Goal: Task Accomplishment & Management: Complete application form

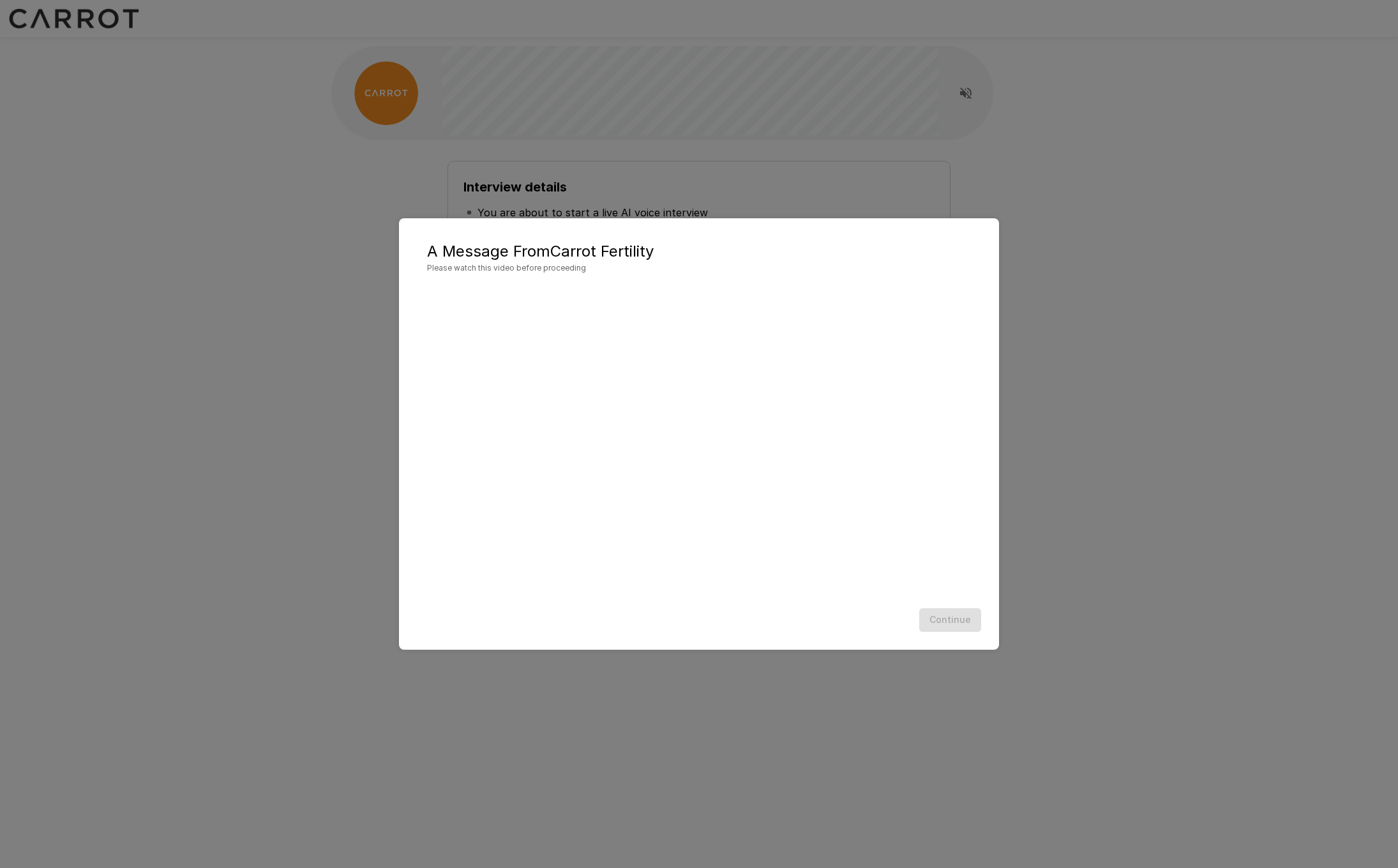
click at [1022, 229] on div "A Message From Carrot Fertility Please watch this video before proceeding Conti…" at bounding box center [699, 434] width 1398 height 868
click at [949, 631] on button "Continue" at bounding box center [949, 619] width 62 height 24
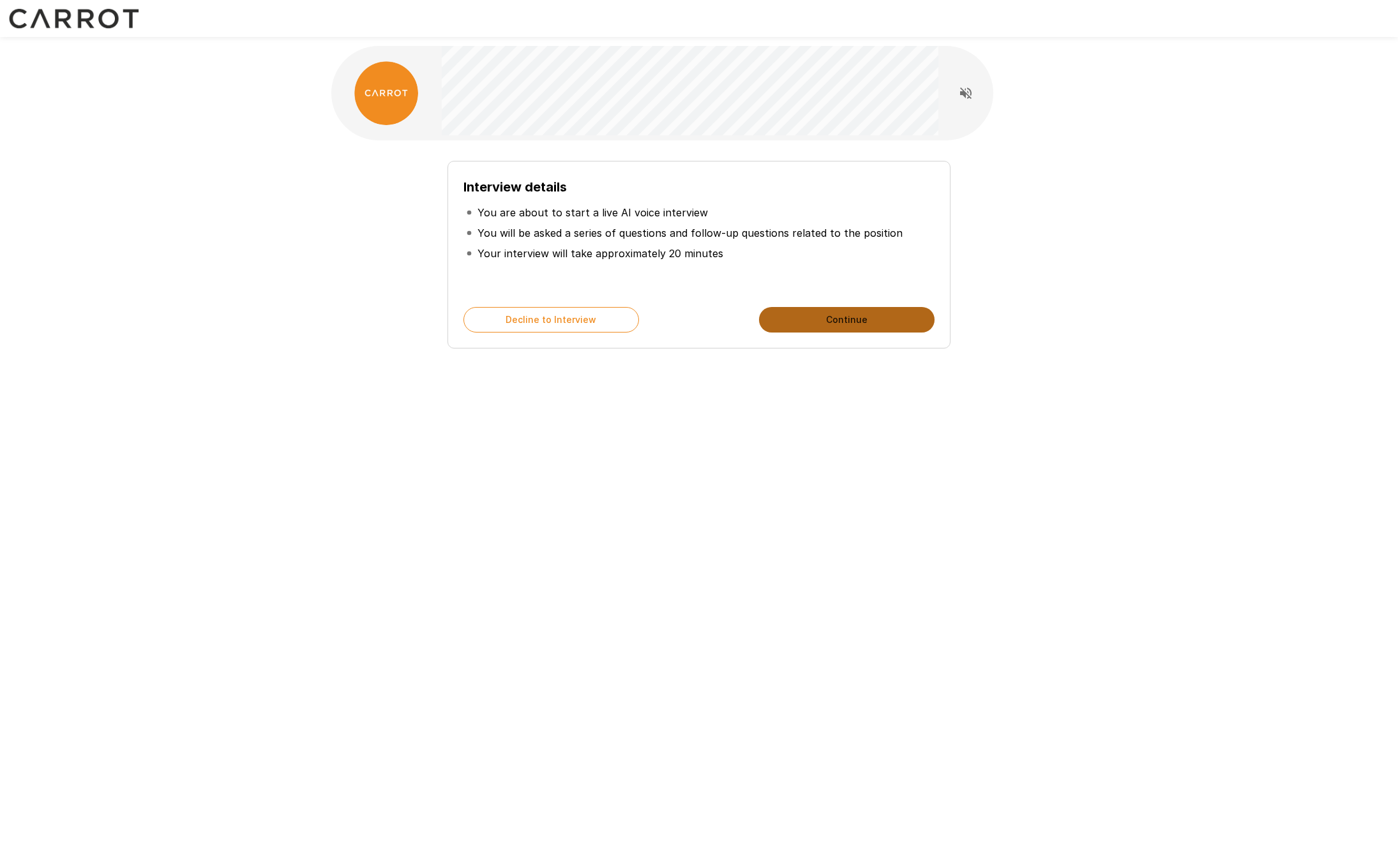
click at [790, 324] on button "Continue" at bounding box center [846, 319] width 175 height 25
click at [790, 324] on button "Start My Interview" at bounding box center [846, 319] width 175 height 25
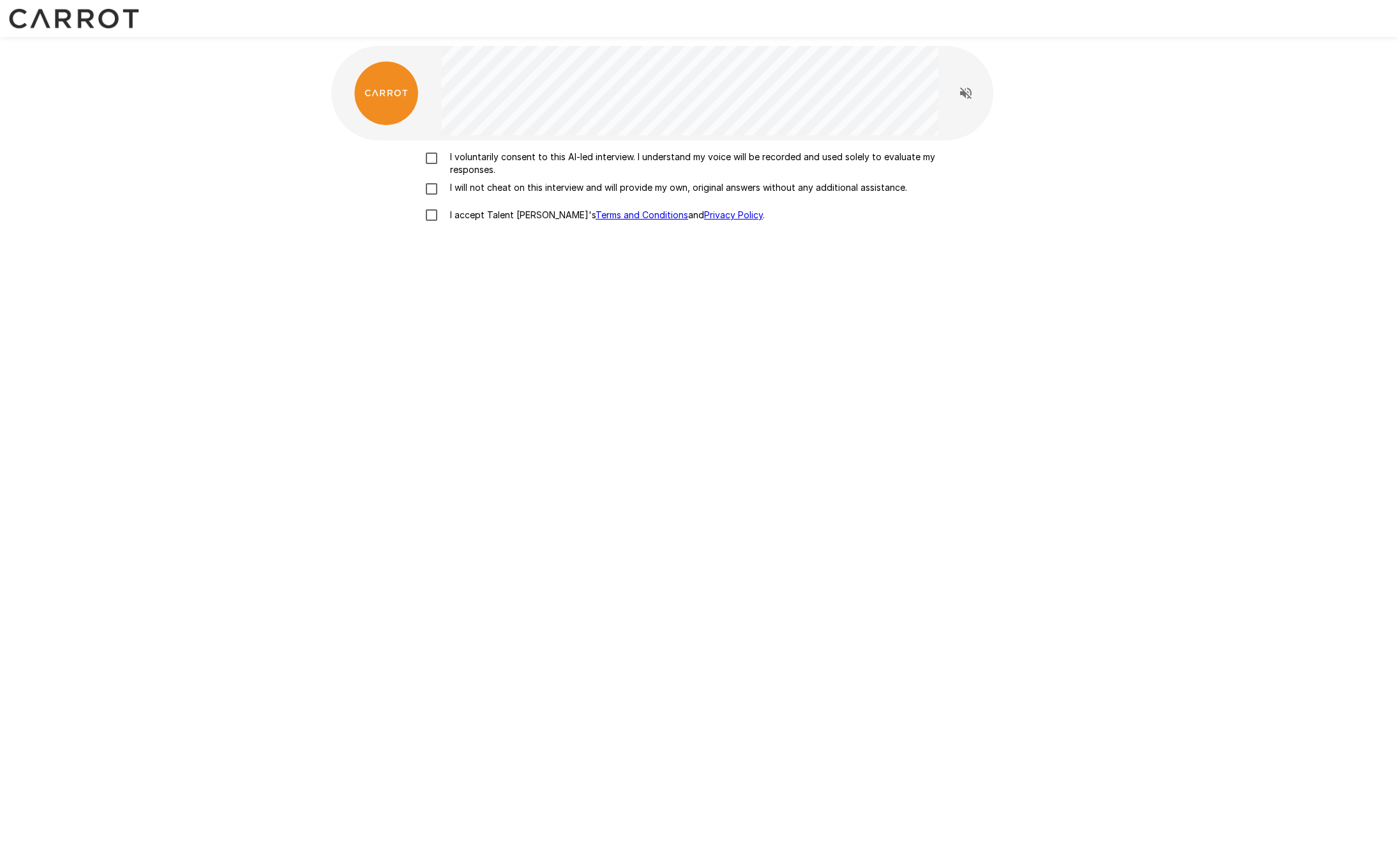
click at [510, 159] on p "I voluntarily consent to this AI-led interview. I understand my voice will be r…" at bounding box center [712, 163] width 535 height 25
click at [463, 190] on p "I will not cheat on this interview and will provide my own, original answers wi…" at bounding box center [676, 188] width 462 height 13
click at [465, 217] on p "I accept Talent Llama's Terms and Conditions and Privacy Policy ." at bounding box center [605, 215] width 320 height 13
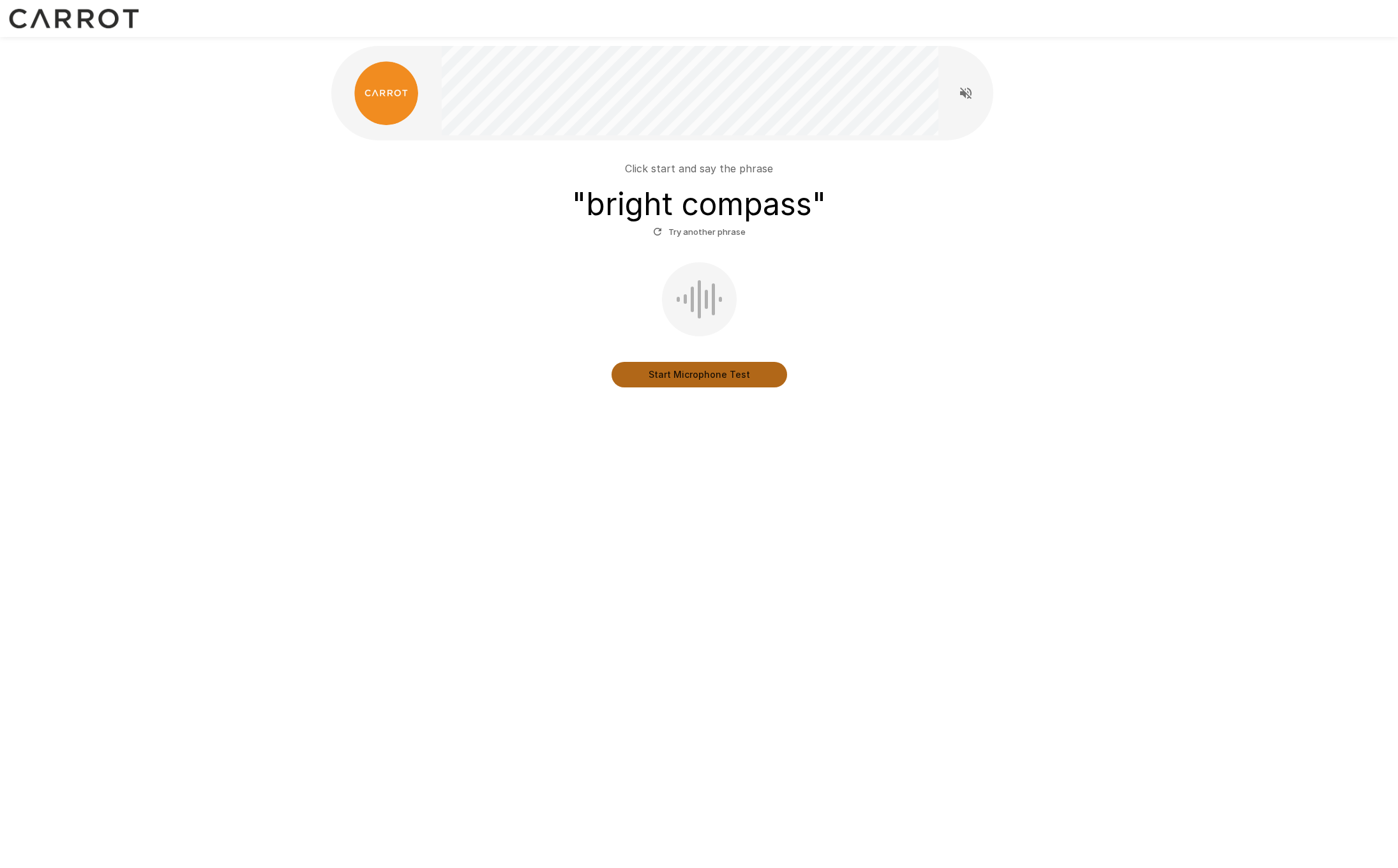
click at [669, 375] on button "Start Microphone Test" at bounding box center [699, 374] width 175 height 25
click at [669, 375] on button "Stop & Submit" at bounding box center [699, 374] width 175 height 25
click at [388, 216] on div "Click start and say the phrase " bright compass " Try another phrase" at bounding box center [698, 201] width 725 height 81
click at [376, 204] on div "Click start and say the phrase " bright compass " Try another phrase" at bounding box center [698, 201] width 725 height 81
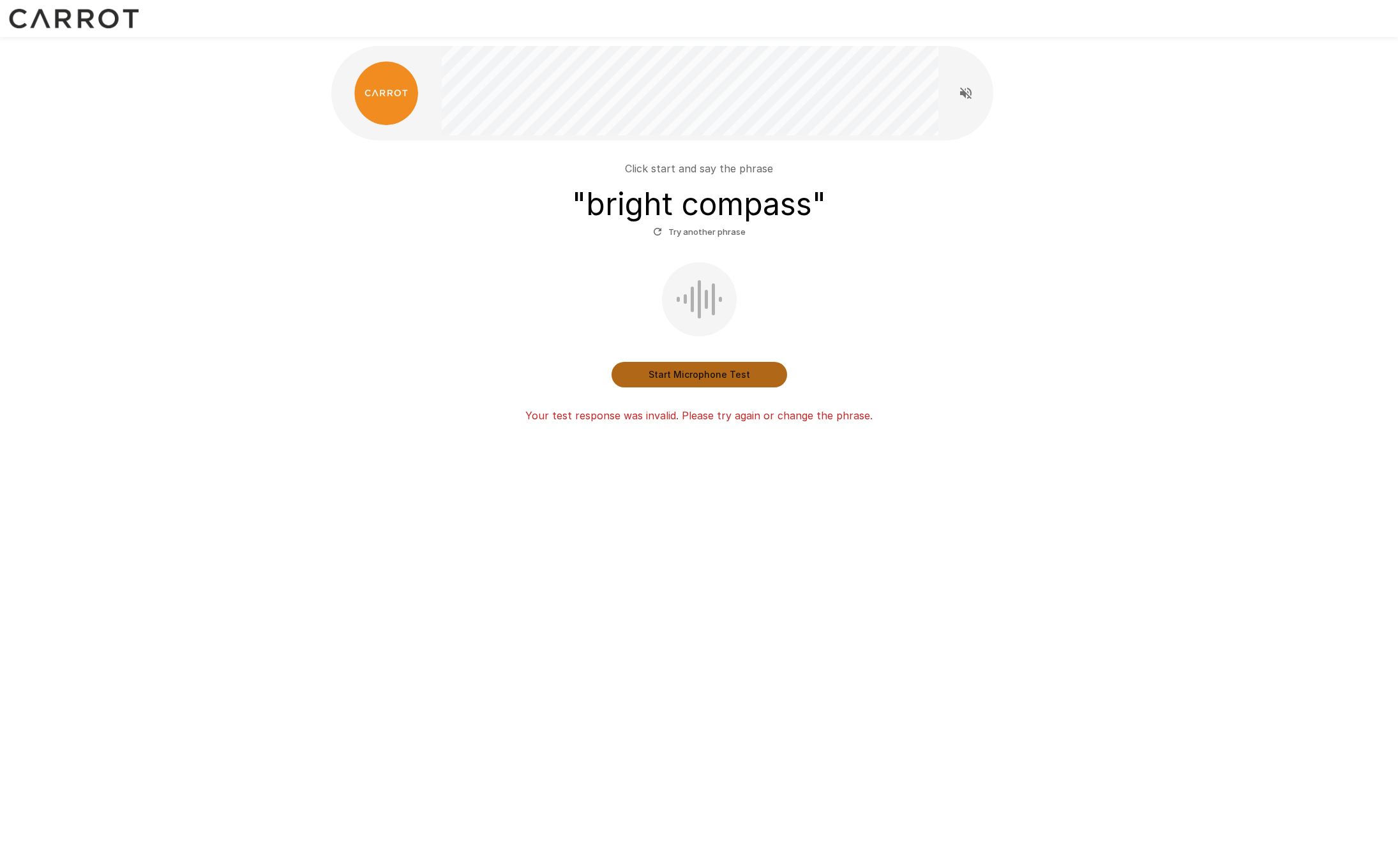
click at [642, 374] on button "Start Microphone Test" at bounding box center [699, 374] width 175 height 25
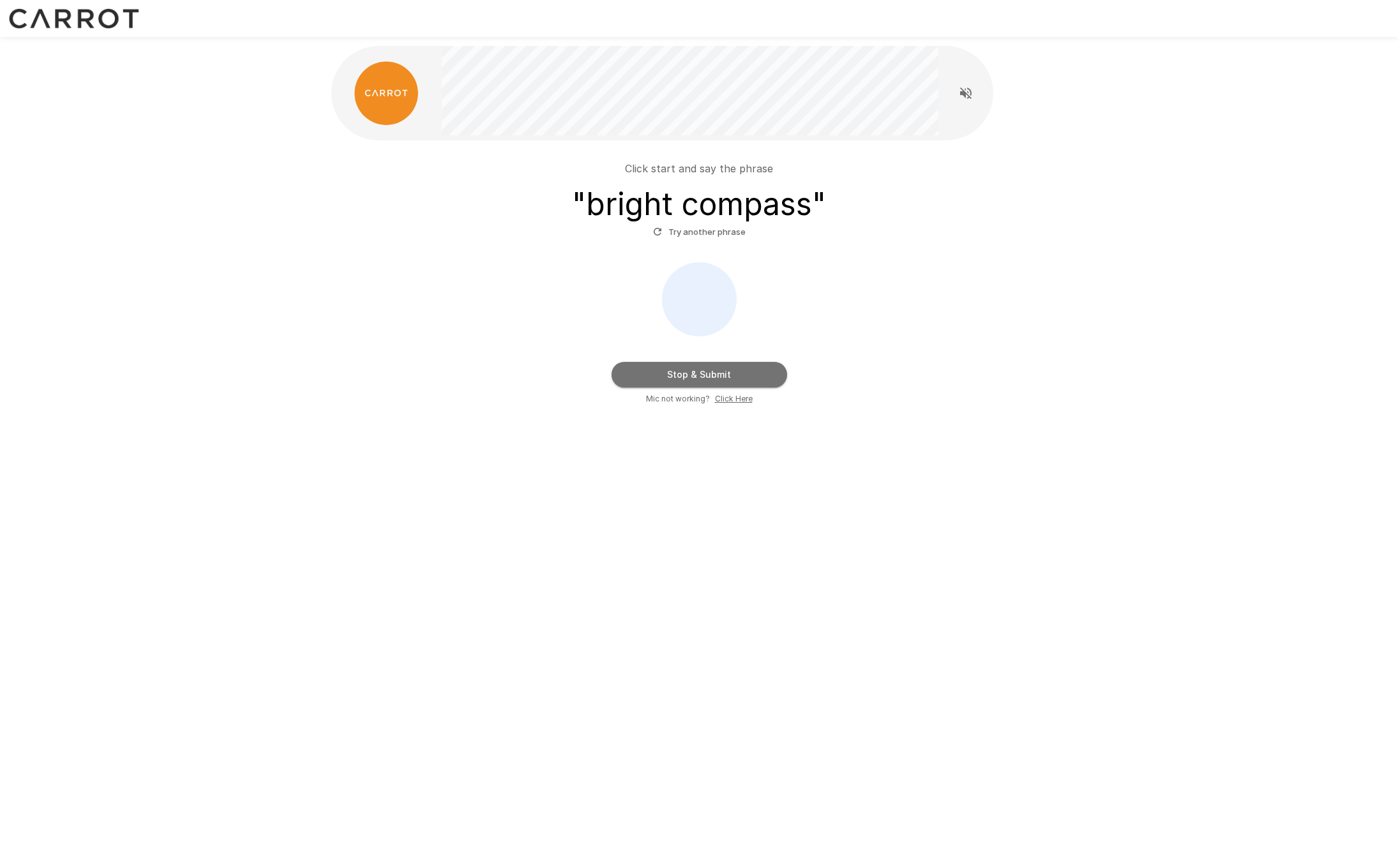
click at [691, 378] on button "Stop & Submit" at bounding box center [699, 374] width 175 height 25
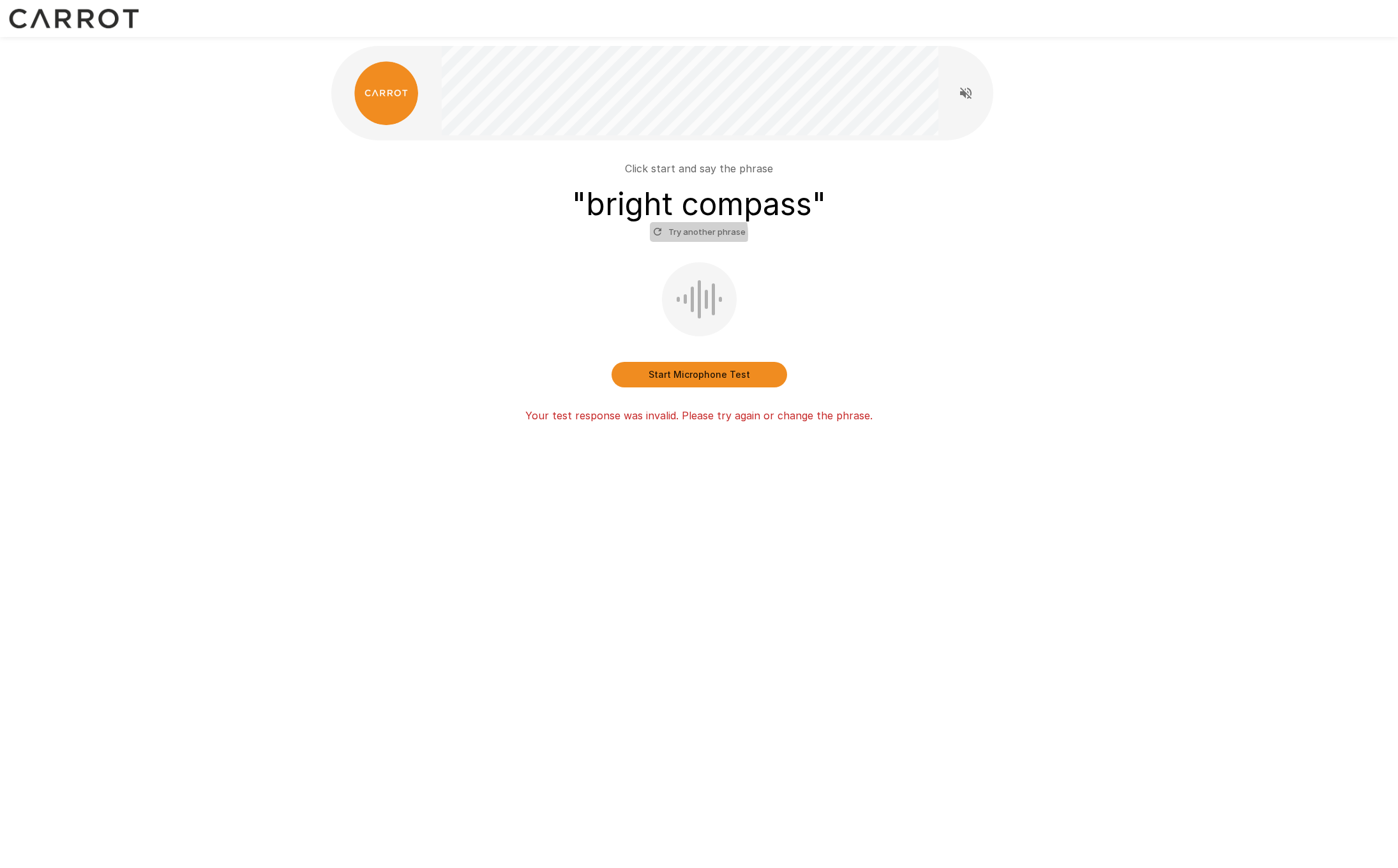
click at [684, 234] on button "Try another phrase" at bounding box center [699, 232] width 99 height 20
click at [704, 377] on button "Start Microphone Test" at bounding box center [699, 374] width 175 height 25
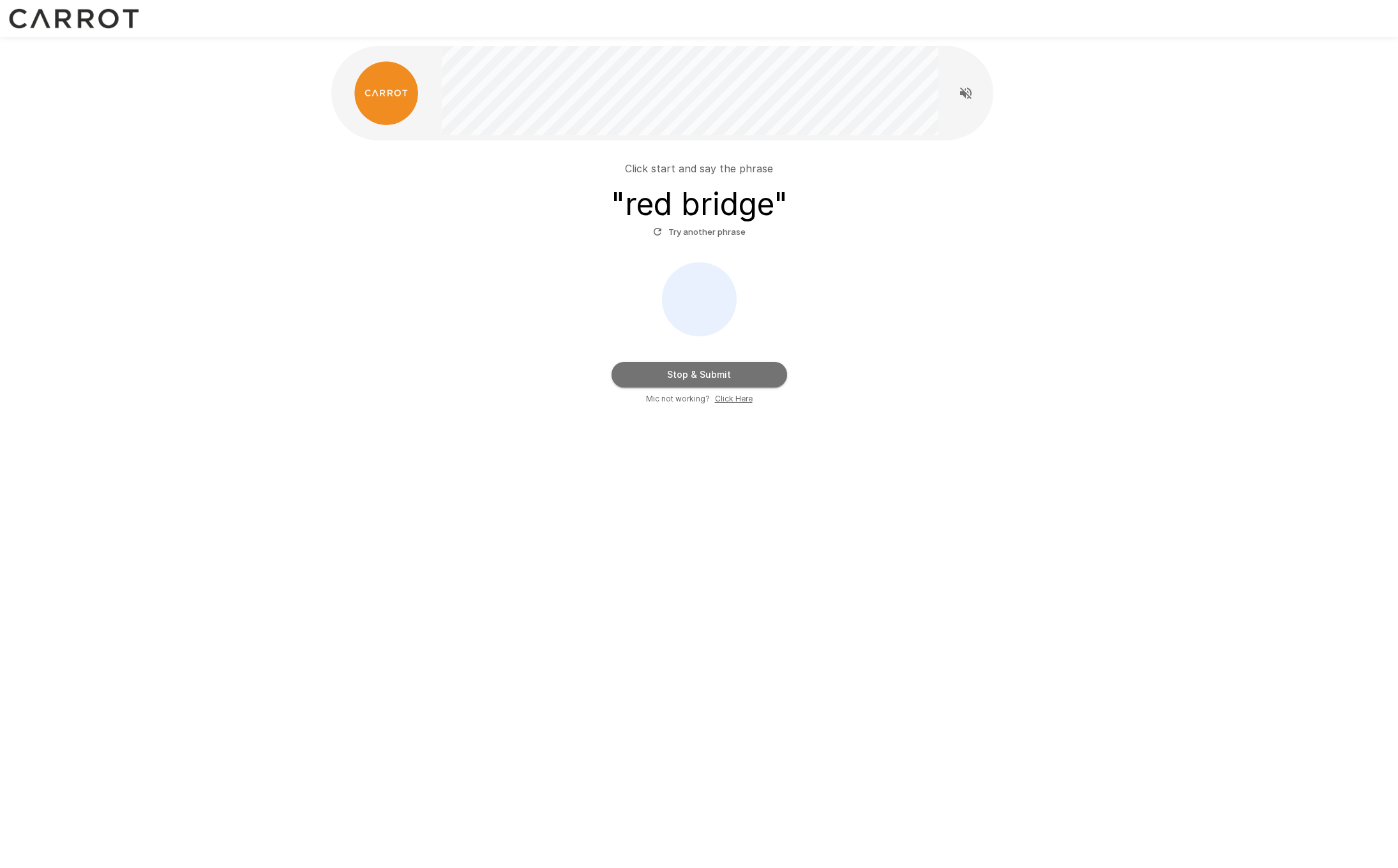
click at [704, 377] on button "Stop & Submit" at bounding box center [699, 374] width 175 height 25
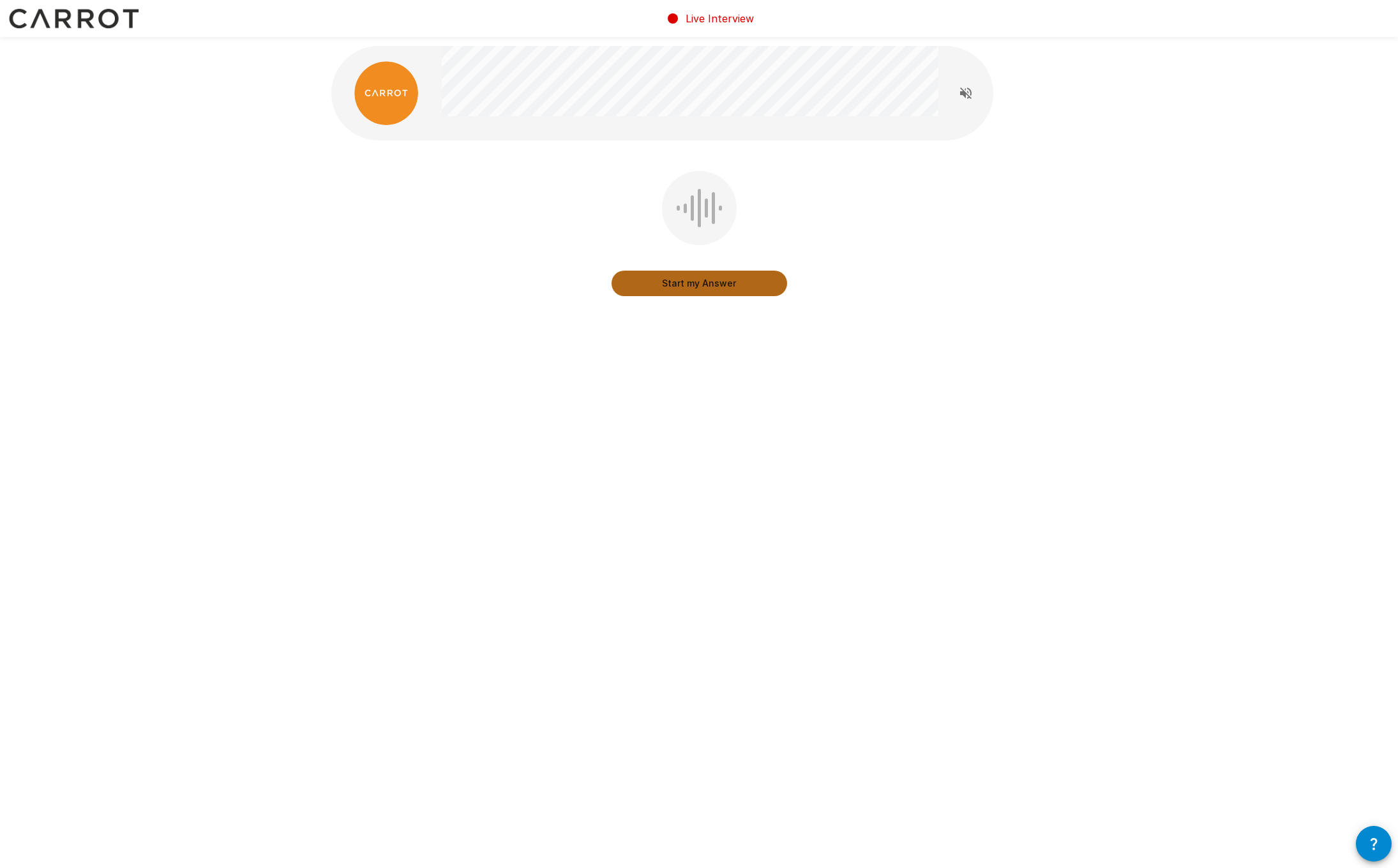
click at [691, 287] on button "Start my Answer" at bounding box center [699, 282] width 175 height 25
click at [691, 287] on button "Stop & Submit" at bounding box center [699, 282] width 175 height 25
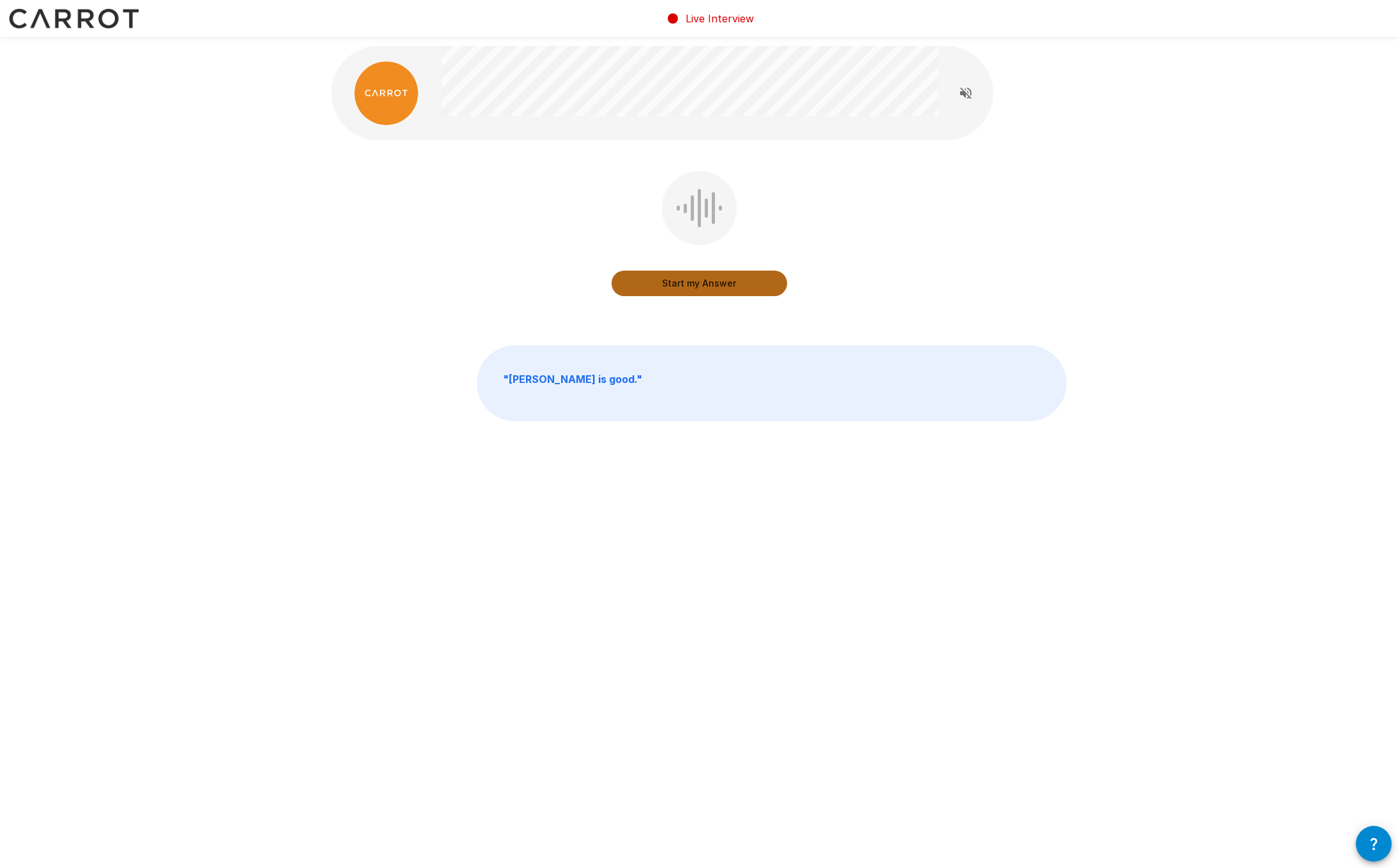
click at [691, 287] on button "Start my Answer" at bounding box center [699, 282] width 175 height 25
click at [691, 287] on button "Stop & Submit" at bounding box center [699, 282] width 175 height 25
click at [691, 287] on button "Start my Answer" at bounding box center [699, 282] width 175 height 25
click at [691, 287] on button "Stop & Submit" at bounding box center [699, 282] width 175 height 25
click at [691, 287] on button "Start my Answer" at bounding box center [699, 282] width 175 height 25
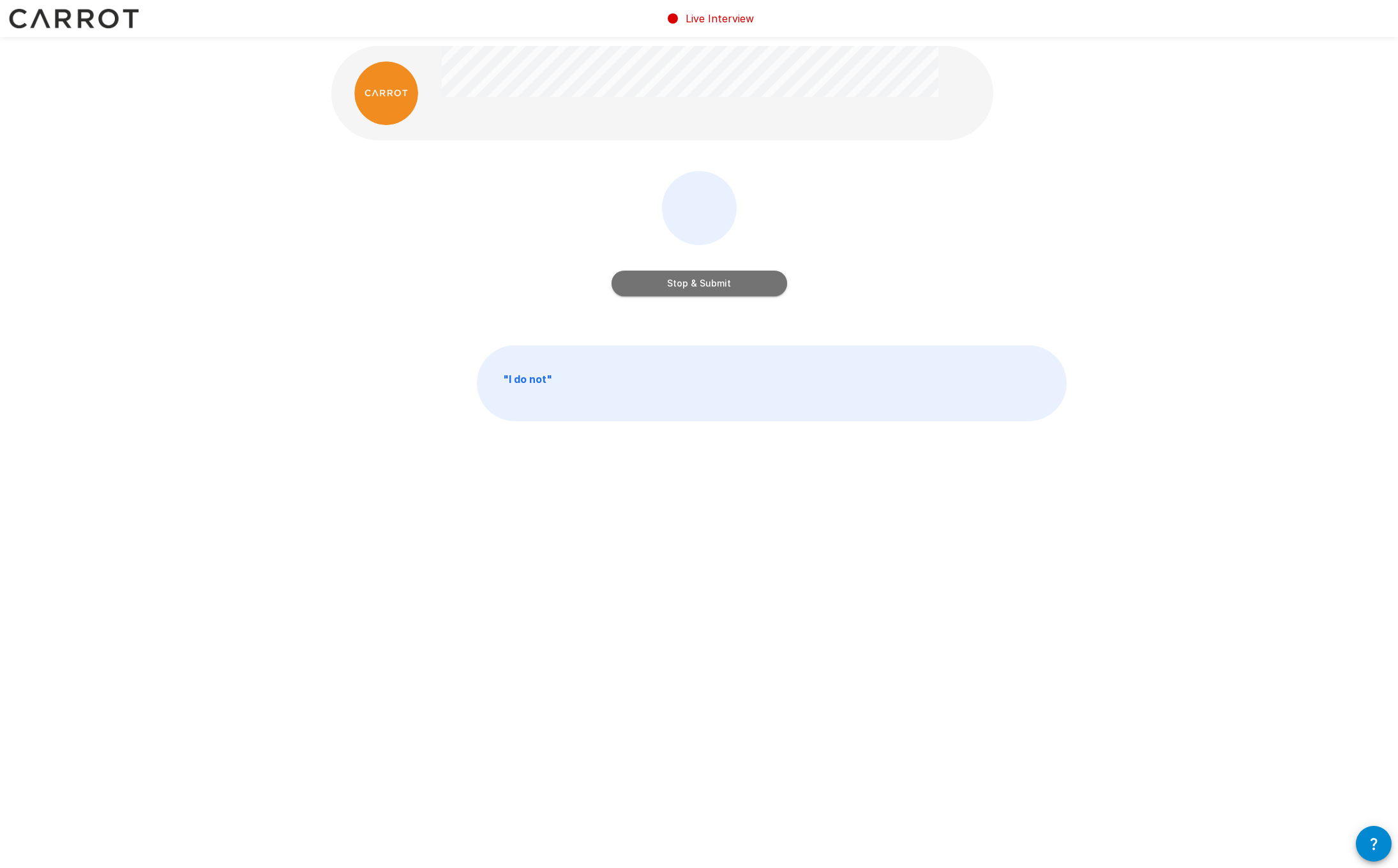
click at [691, 287] on button "Stop & Submit" at bounding box center [699, 282] width 175 height 25
click at [691, 287] on button "Start my Answer" at bounding box center [699, 282] width 175 height 25
click at [691, 287] on button "Stop & Submit" at bounding box center [699, 282] width 175 height 25
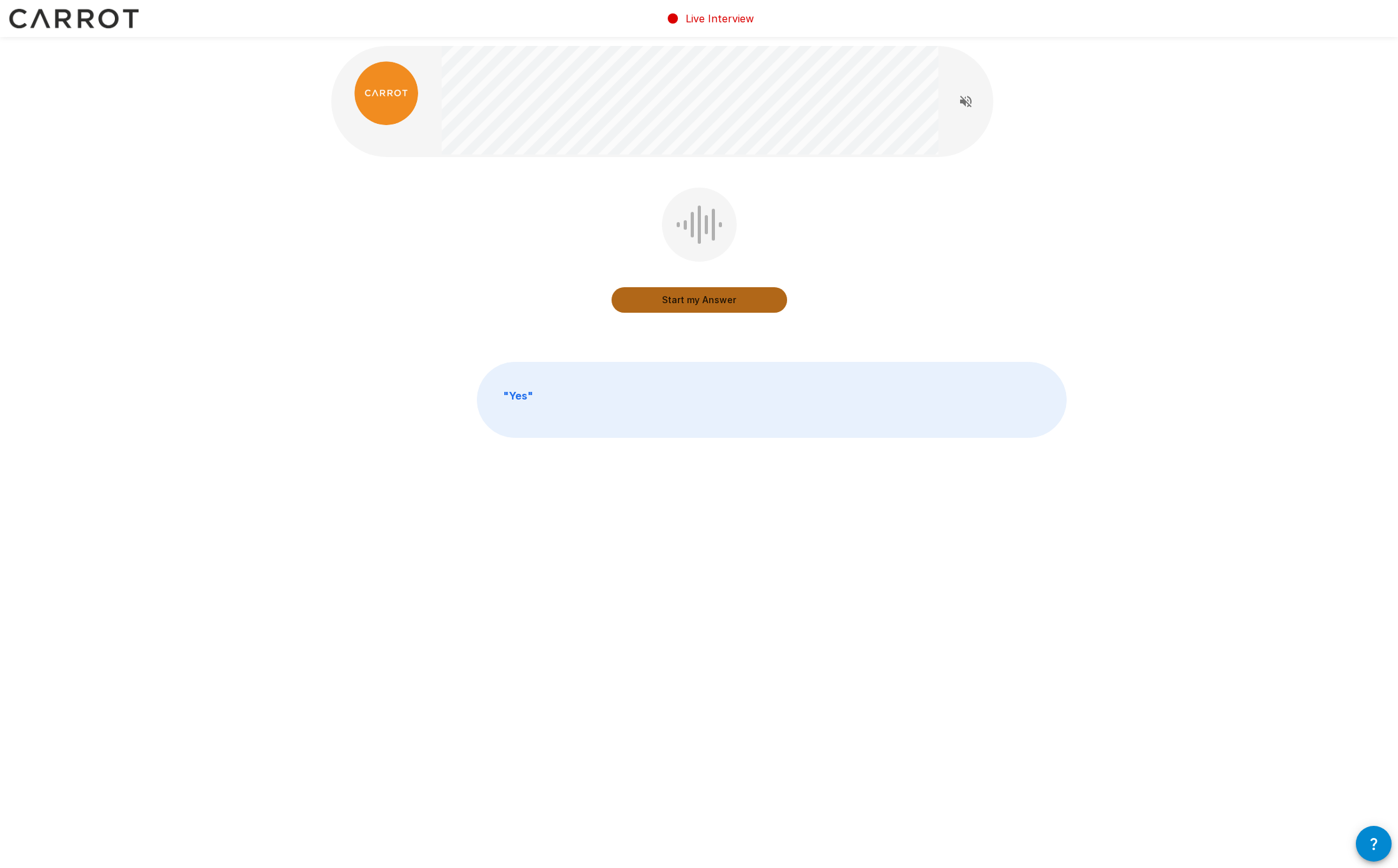
click at [705, 299] on button "Start my Answer" at bounding box center [699, 299] width 175 height 25
click at [705, 299] on button "Stop & Submit" at bounding box center [699, 299] width 175 height 25
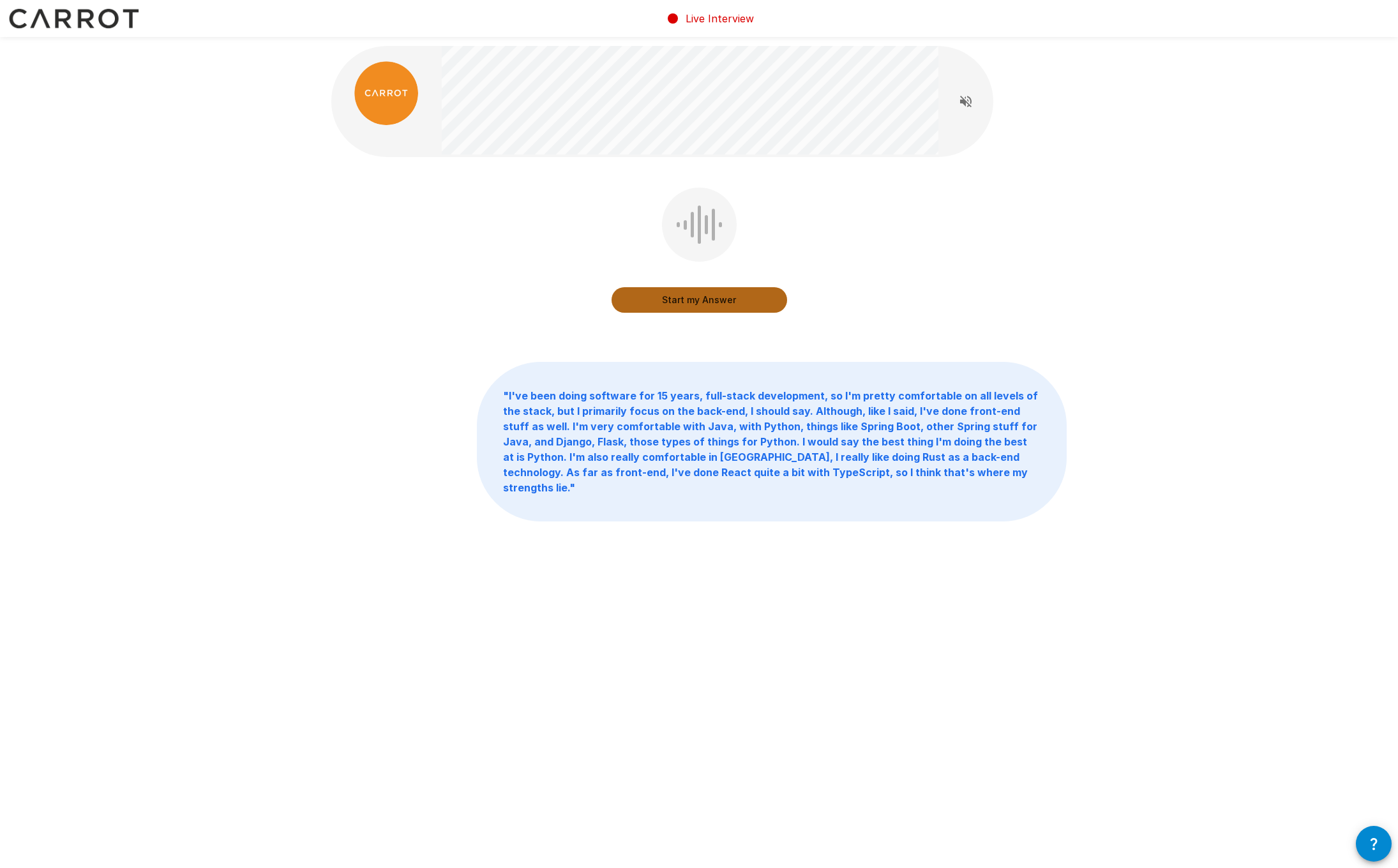
click at [705, 299] on button "Start my Answer" at bounding box center [699, 299] width 175 height 25
click at [705, 299] on button "Stop & Submit" at bounding box center [699, 299] width 175 height 25
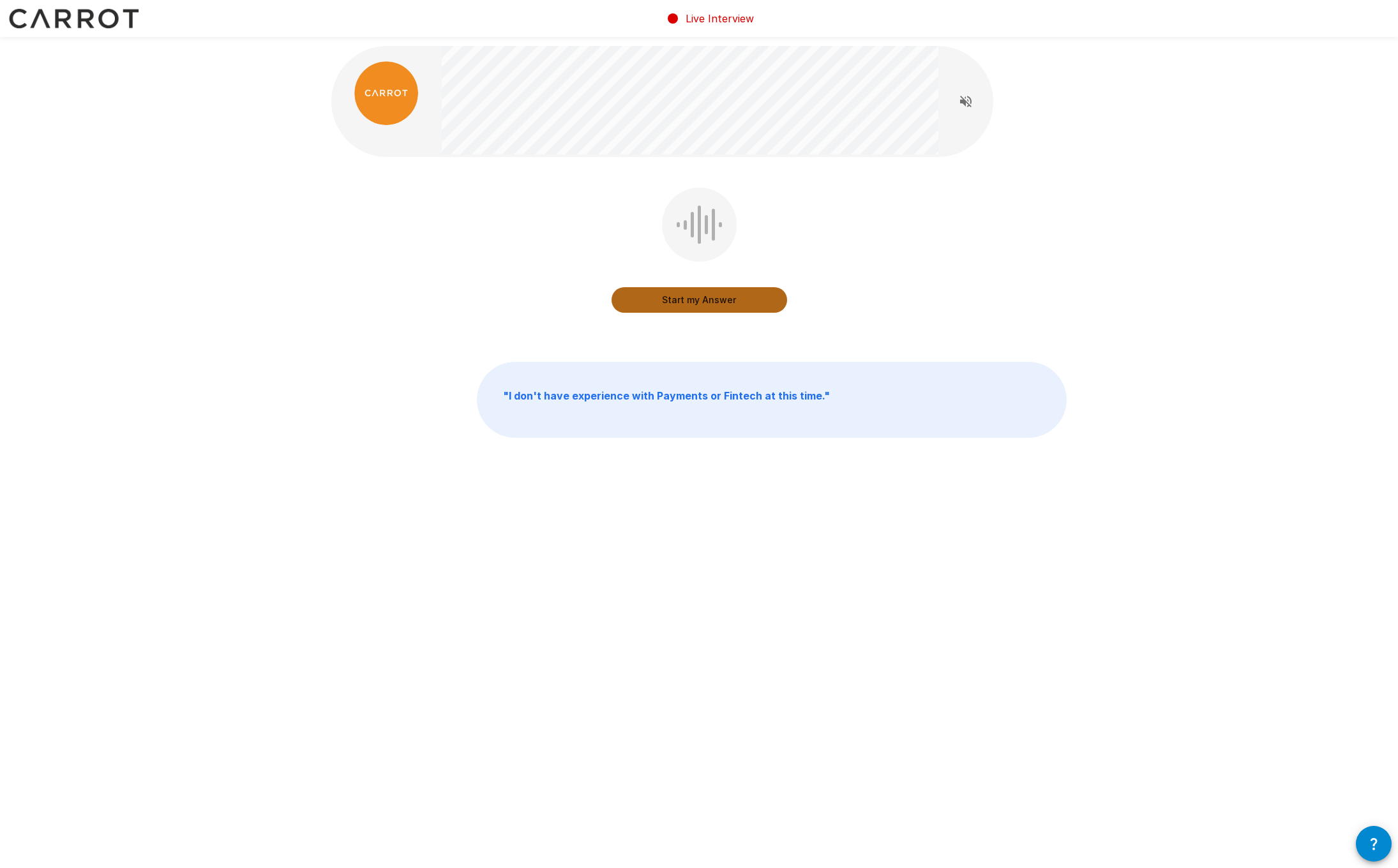
click at [705, 299] on button "Start my Answer" at bounding box center [699, 299] width 175 height 25
click at [705, 299] on button "Stop & Submit" at bounding box center [699, 299] width 175 height 25
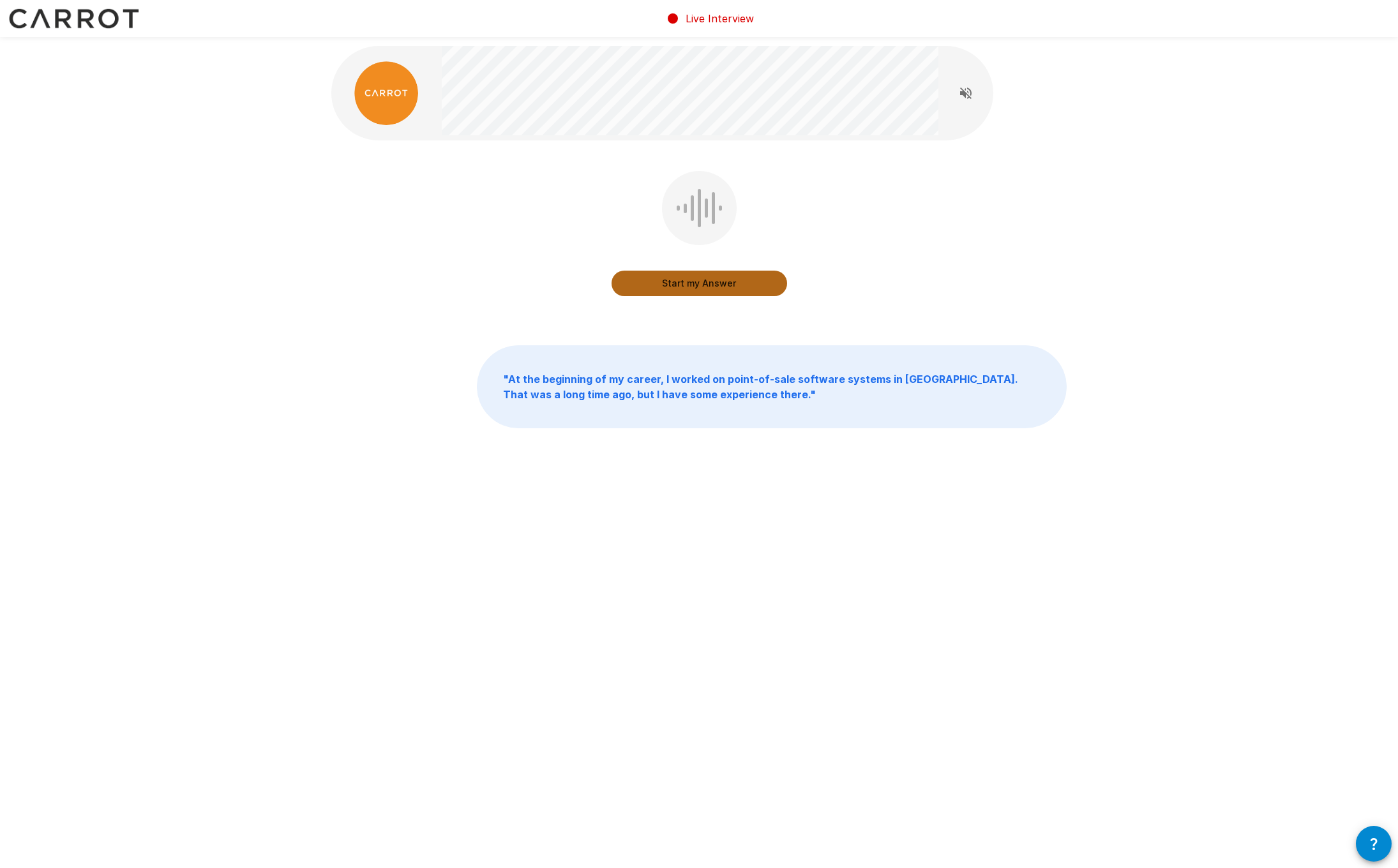
click at [707, 286] on button "Start my Answer" at bounding box center [699, 282] width 175 height 25
click at [707, 286] on button "Stop & Submit" at bounding box center [699, 282] width 175 height 25
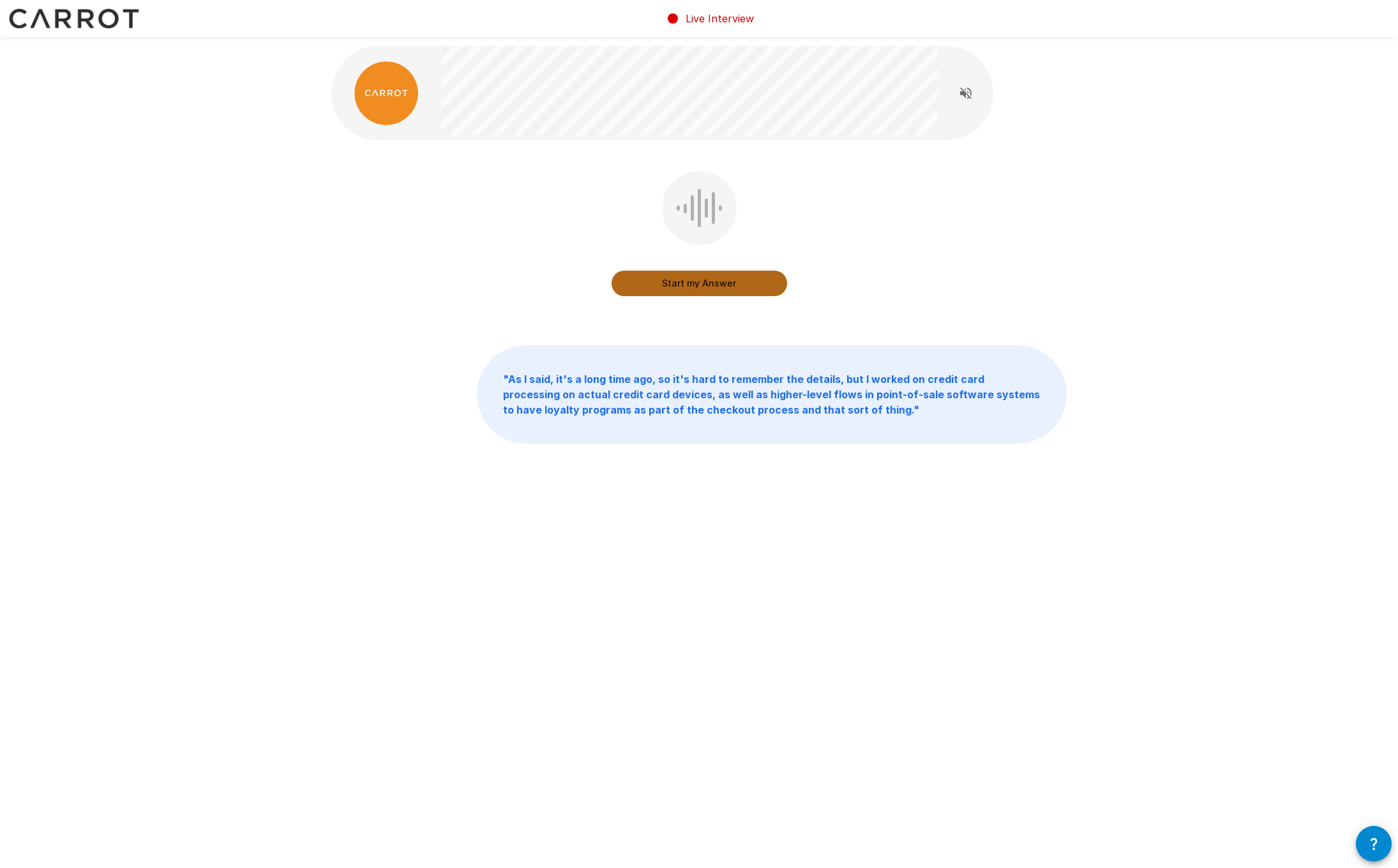
click at [707, 286] on button "Start my Answer" at bounding box center [699, 282] width 175 height 25
click at [707, 286] on button "Stop & Submit" at bounding box center [699, 282] width 175 height 25
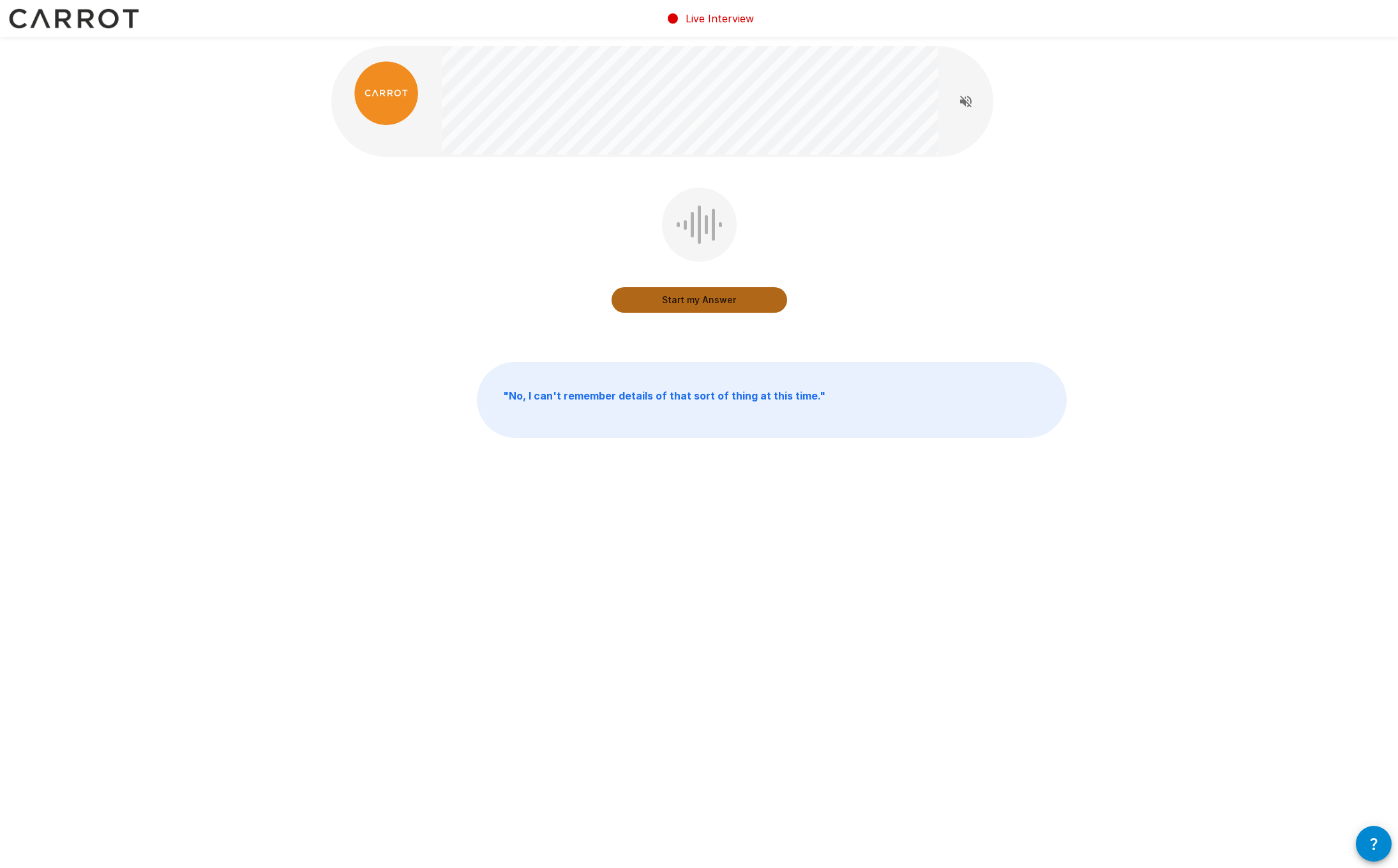
click at [707, 292] on button "Start my Answer" at bounding box center [699, 299] width 175 height 25
click at [717, 305] on button "Stop & Submit" at bounding box center [699, 299] width 175 height 25
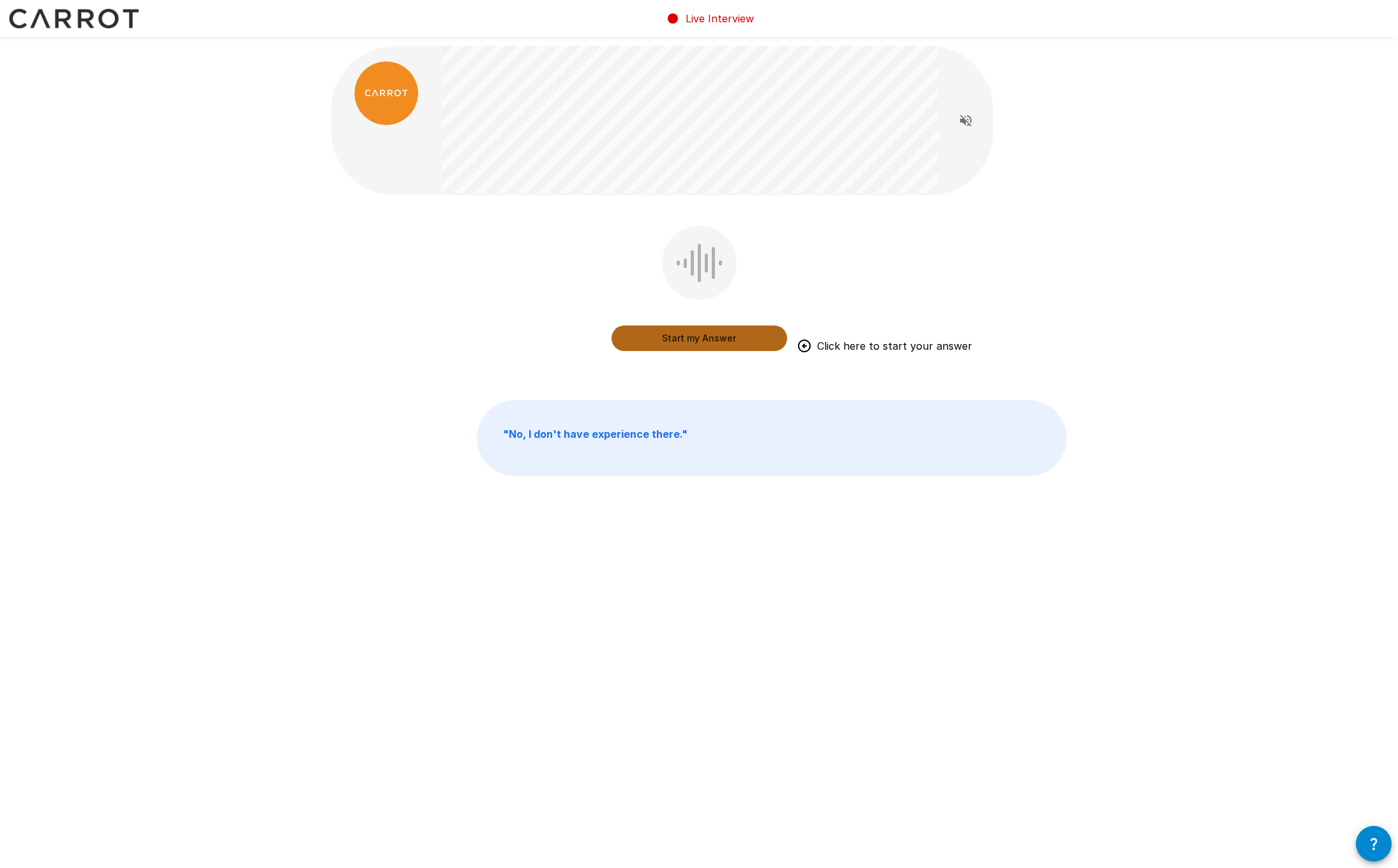
click at [704, 342] on button "Start my Answer" at bounding box center [699, 338] width 175 height 25
click at [704, 342] on button "Stop & Submit" at bounding box center [699, 338] width 175 height 25
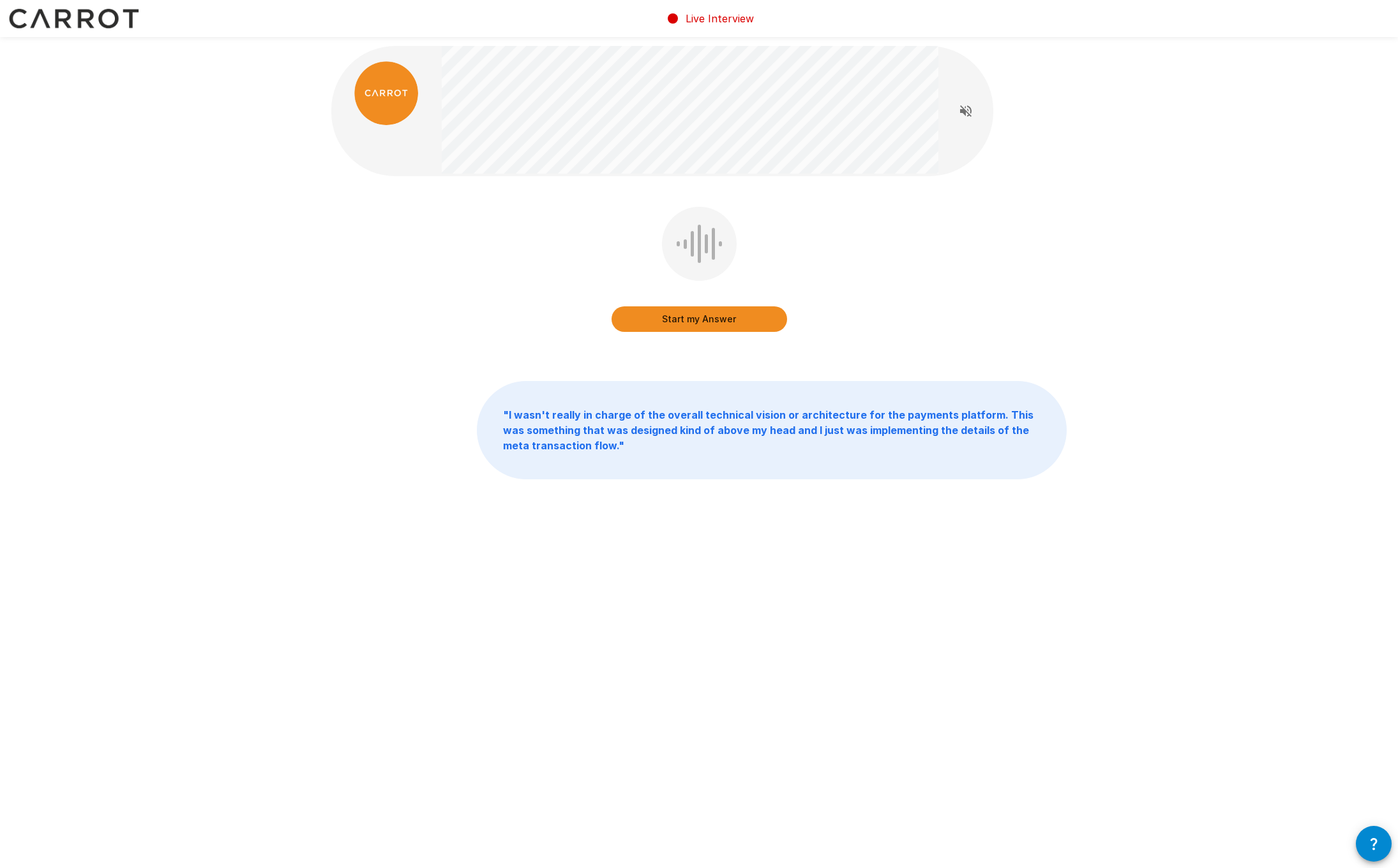
click at [694, 328] on button "Start my Answer" at bounding box center [699, 318] width 175 height 25
click at [728, 321] on button "Stop & Submit" at bounding box center [699, 318] width 175 height 25
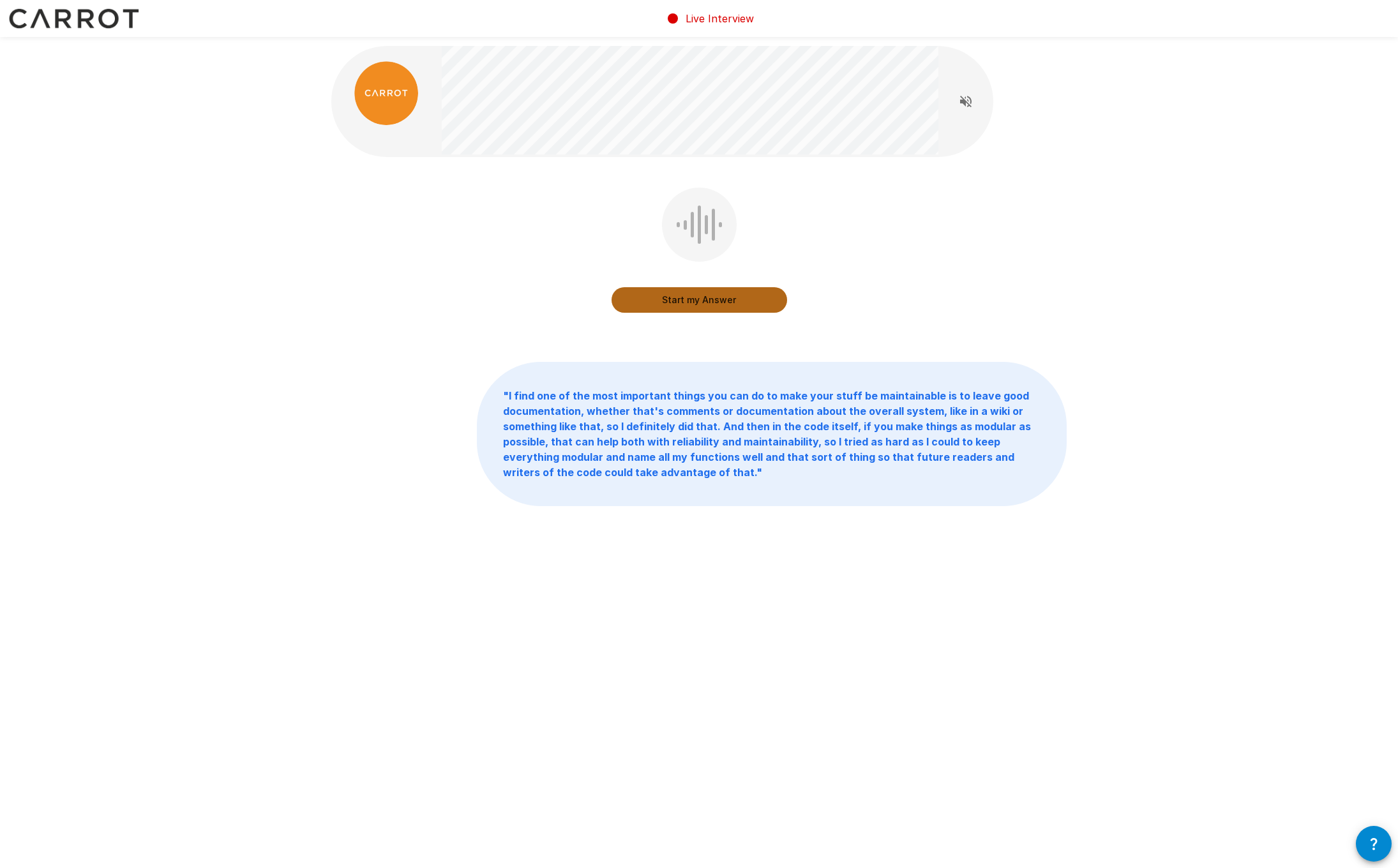
click at [693, 303] on button "Start my Answer" at bounding box center [699, 299] width 175 height 25
click at [693, 303] on button "Stop & Submit" at bounding box center [699, 299] width 175 height 25
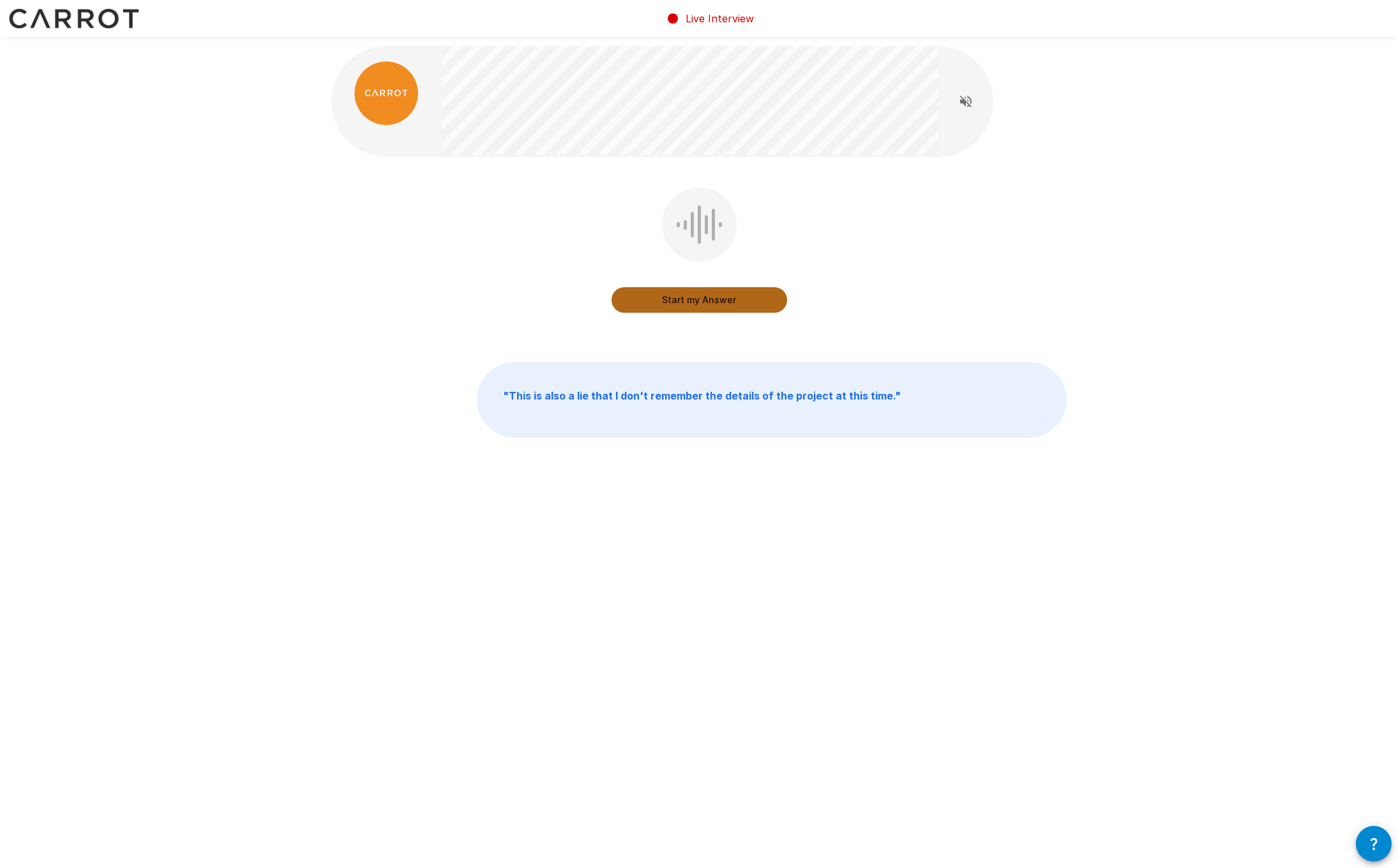
click at [693, 303] on button "Start my Answer" at bounding box center [699, 299] width 175 height 25
click at [693, 303] on button "Stop & Submit" at bounding box center [699, 299] width 175 height 25
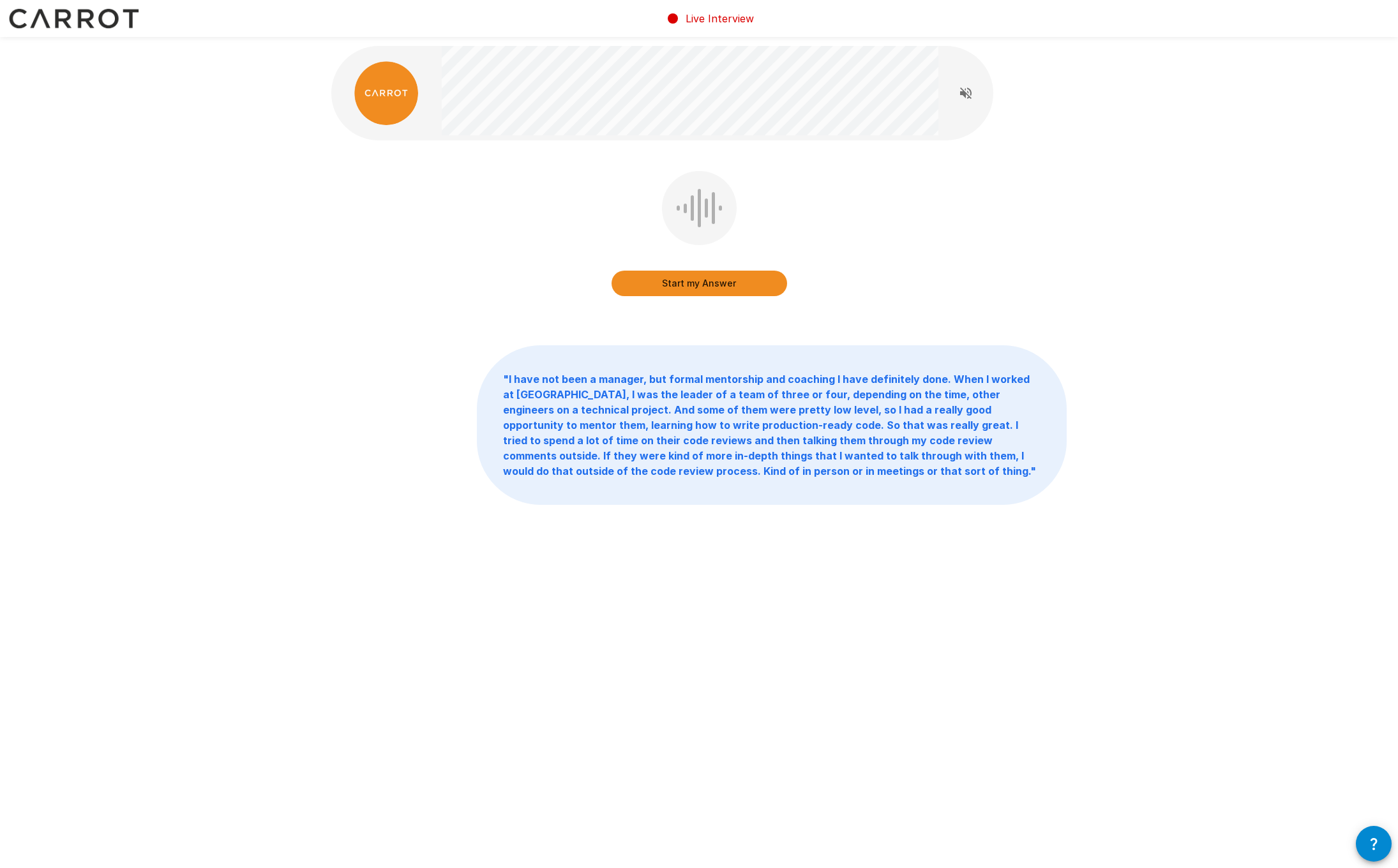
click at [685, 281] on button "Start my Answer" at bounding box center [699, 282] width 175 height 25
click at [685, 281] on button "Stop & Submit" at bounding box center [699, 282] width 175 height 25
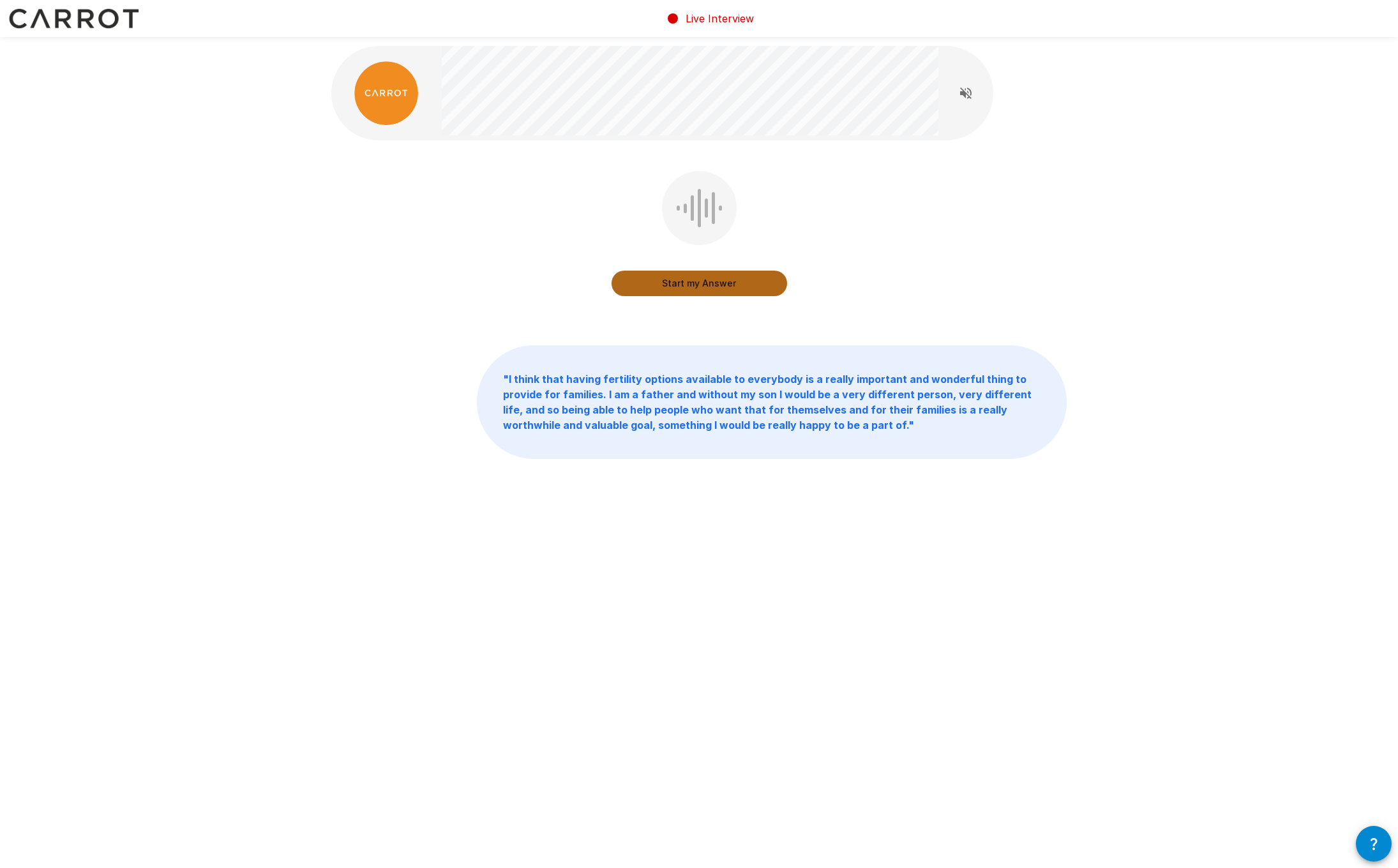
click at [685, 281] on button "Start my Answer" at bounding box center [699, 282] width 175 height 25
click at [685, 281] on button "Stop & Submit" at bounding box center [699, 282] width 175 height 25
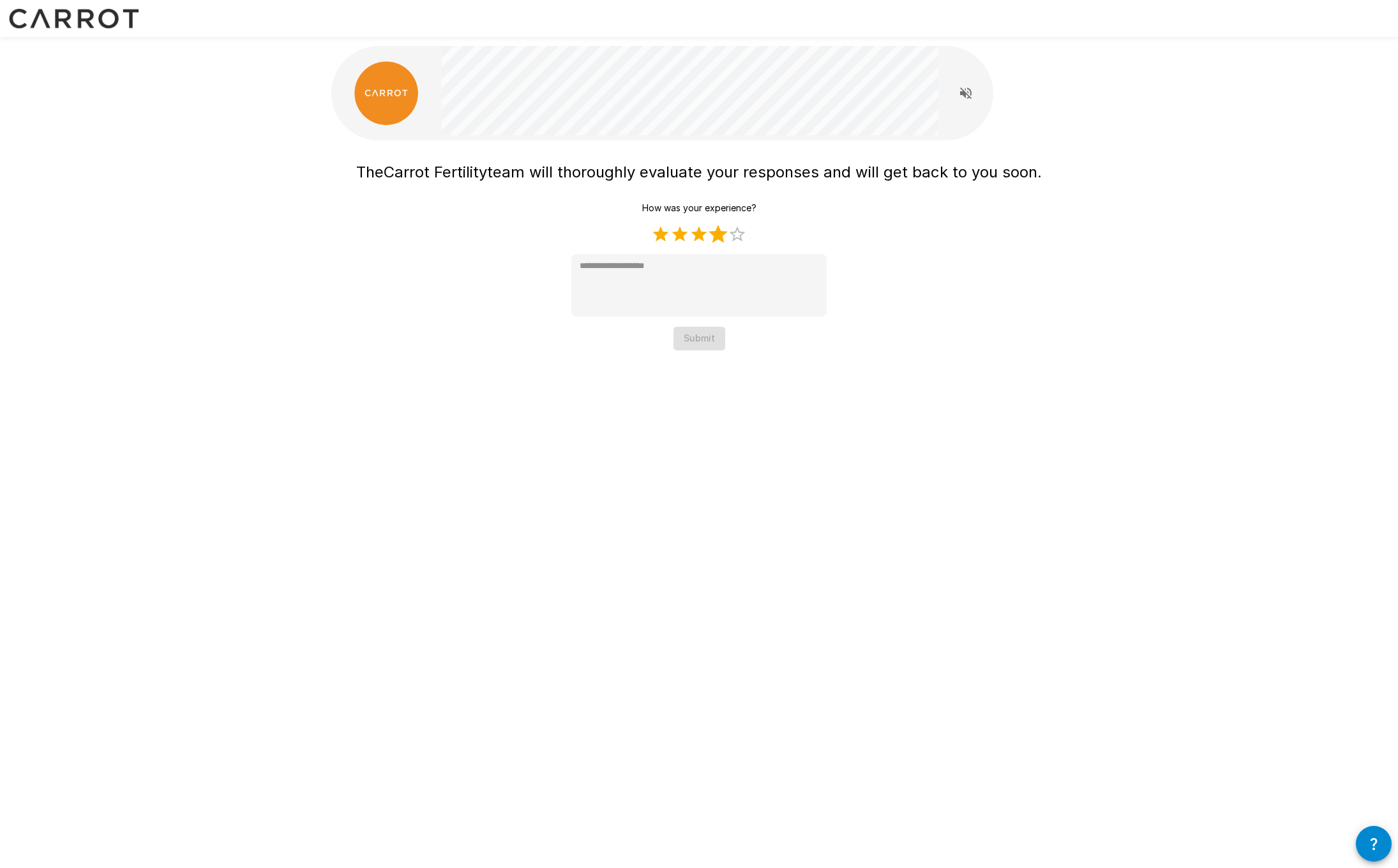
click at [720, 236] on label "4 Stars" at bounding box center [717, 233] width 19 height 19
type textarea "*"
click at [694, 344] on button "Submit" at bounding box center [699, 338] width 52 height 24
